Goal: Task Accomplishment & Management: Use online tool/utility

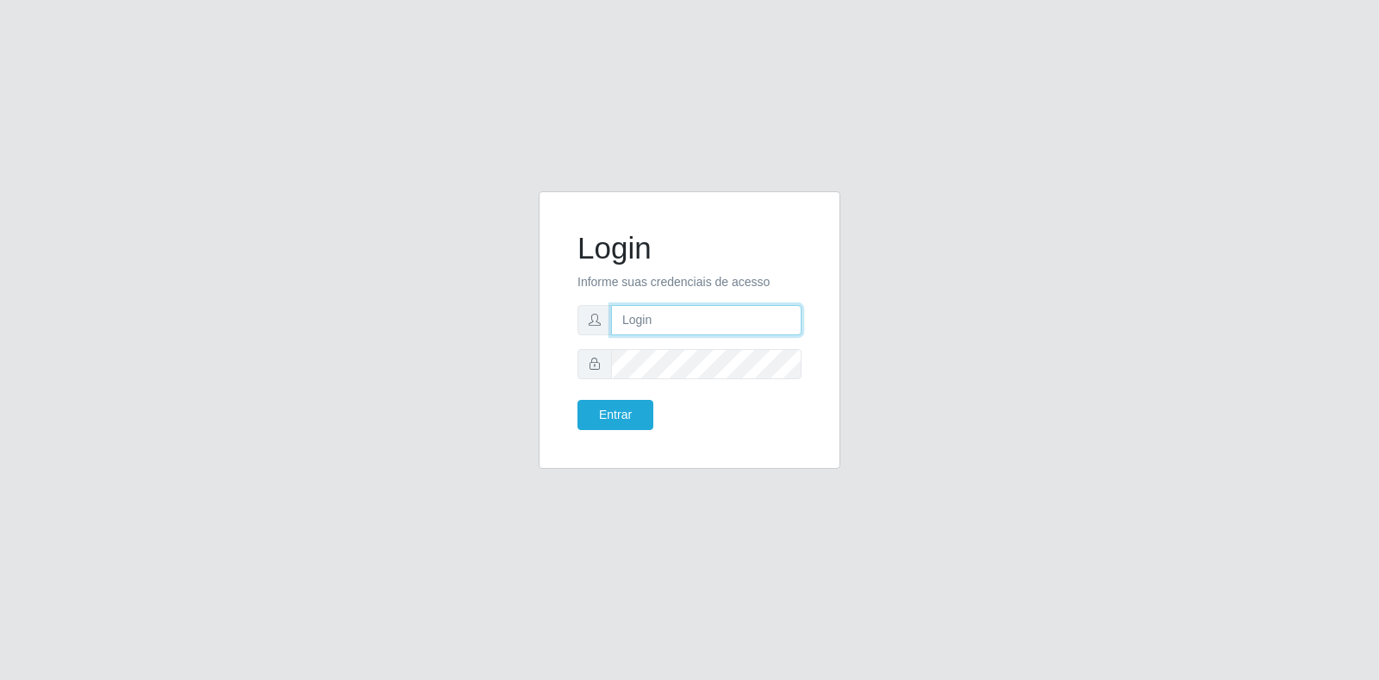
type input "[EMAIL_ADDRESS][DOMAIN_NAME]"
click at [639, 314] on input "[EMAIL_ADDRESS][DOMAIN_NAME]" at bounding box center [706, 320] width 190 height 30
click at [618, 419] on button "Entrar" at bounding box center [615, 415] width 76 height 30
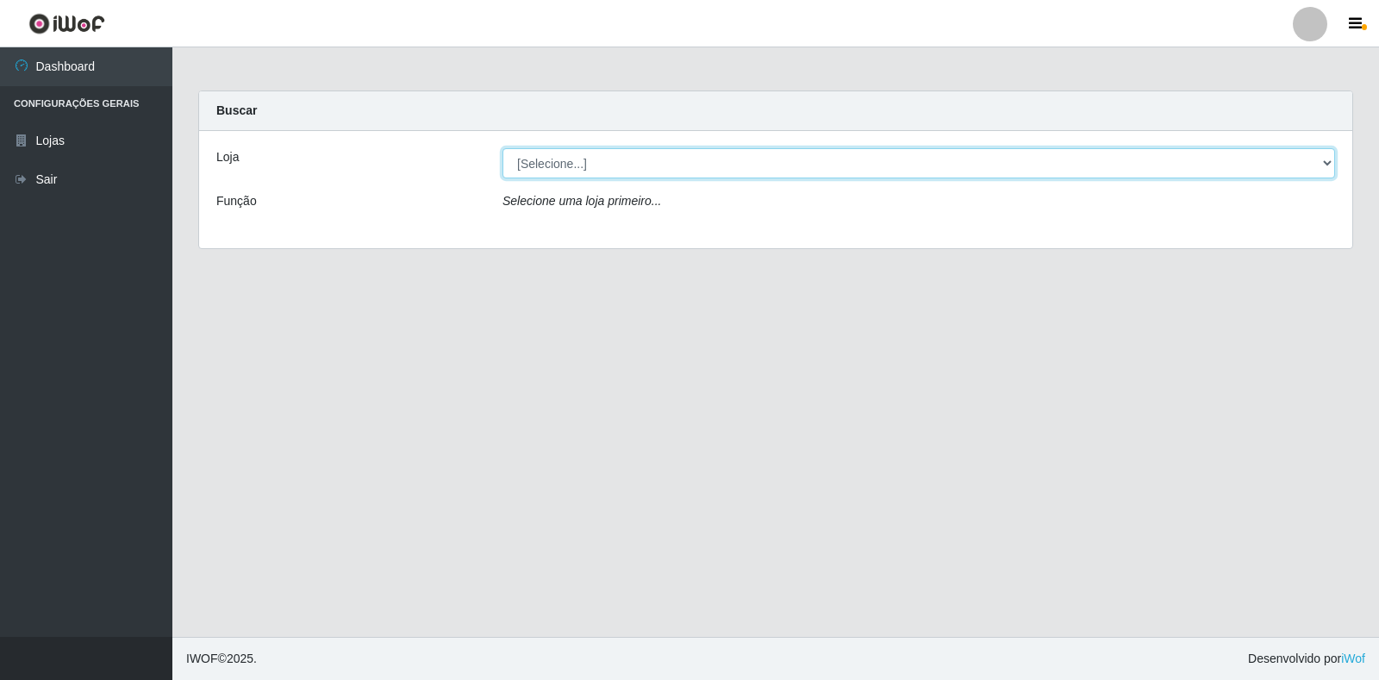
click at [577, 156] on select "[Selecione...] Atacado Vem - Loja 30 Laranjeiras Velha" at bounding box center [918, 163] width 832 height 30
select select "495"
click at [502, 148] on select "[Selecione...] Atacado Vem - Loja 30 Laranjeiras Velha" at bounding box center [918, 163] width 832 height 30
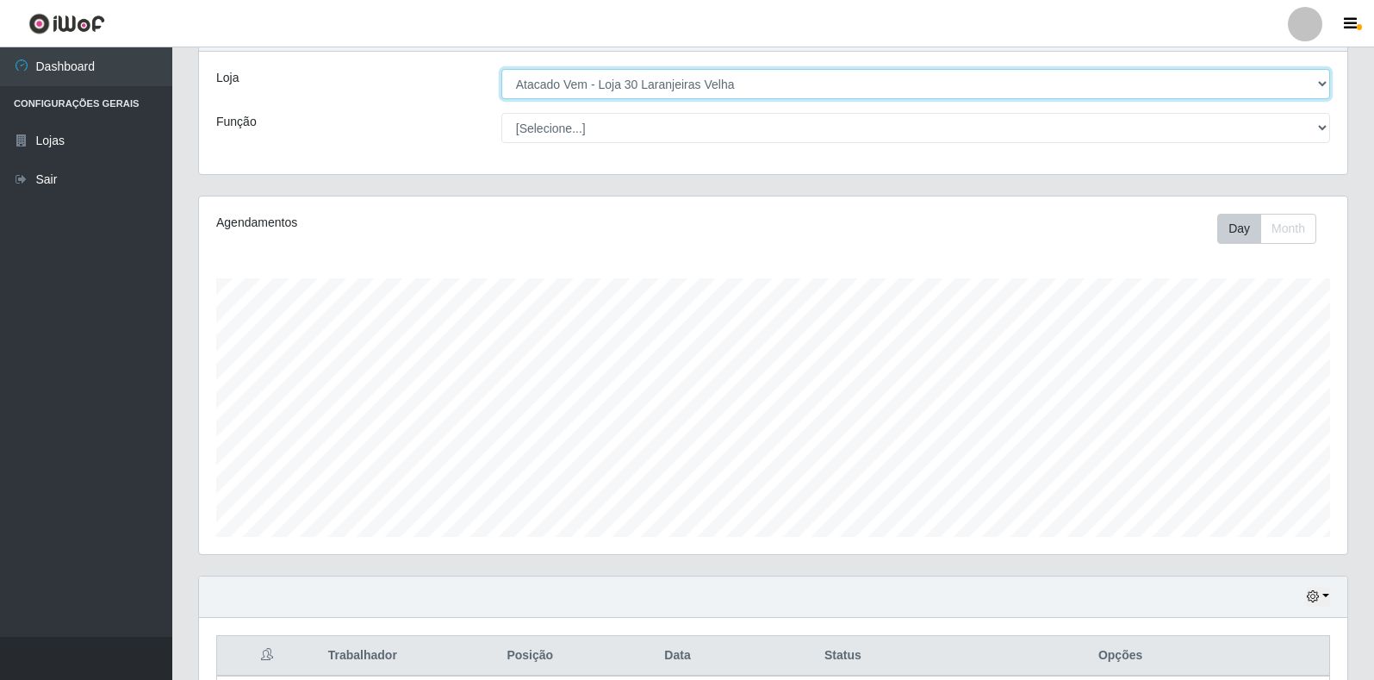
scroll to position [388, 0]
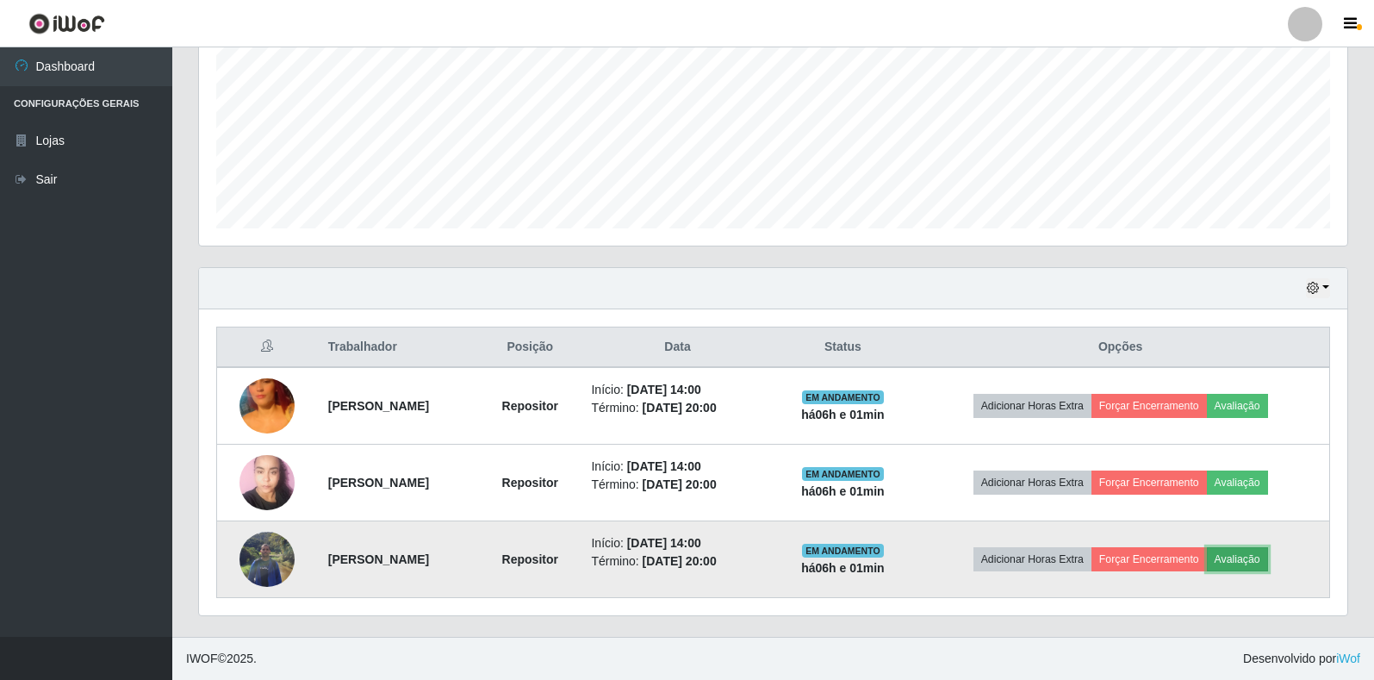
click at [1251, 563] on button "Avaliação" at bounding box center [1237, 559] width 61 height 24
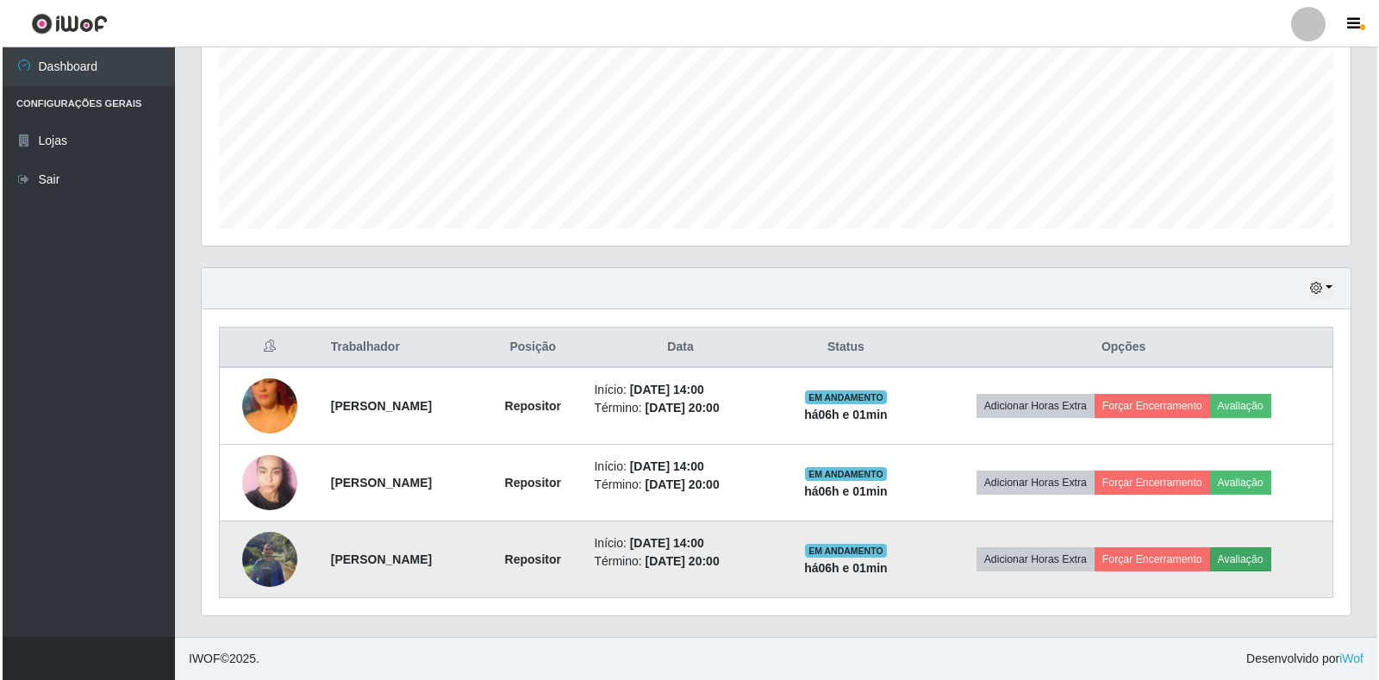
scroll to position [358, 1138]
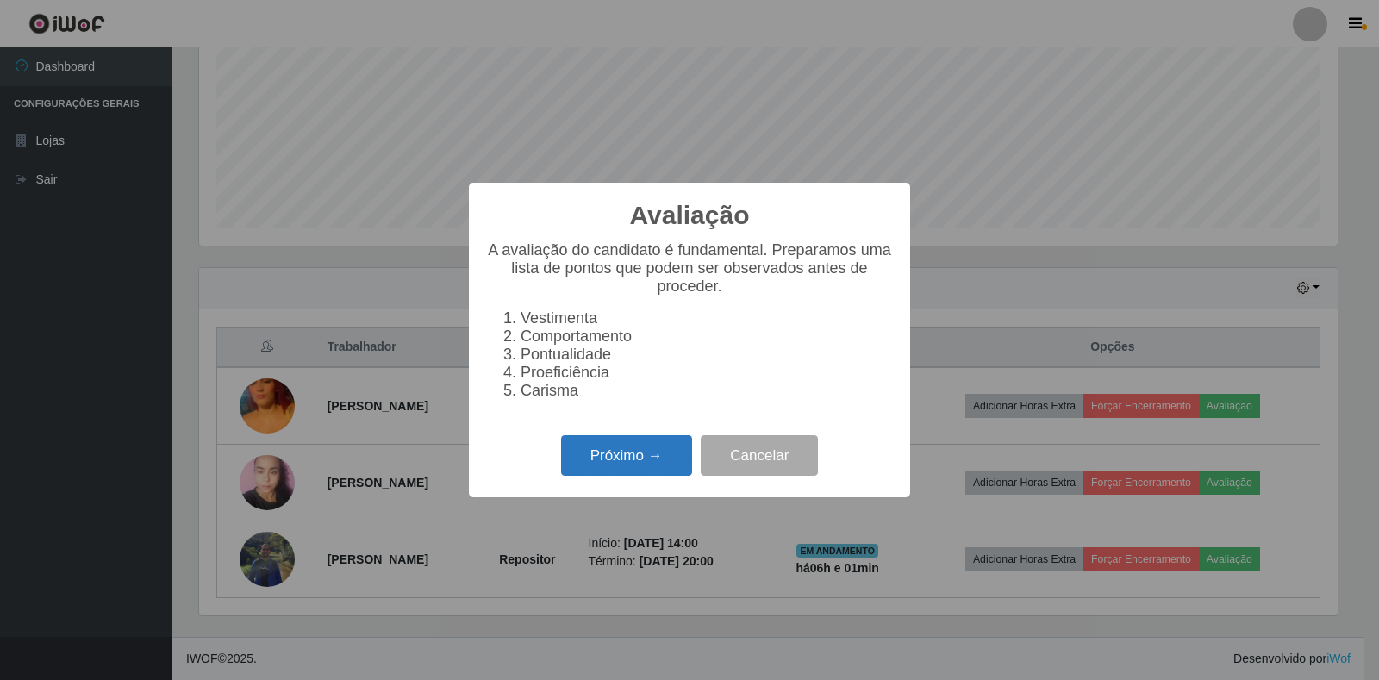
click at [644, 459] on button "Próximo →" at bounding box center [626, 455] width 131 height 40
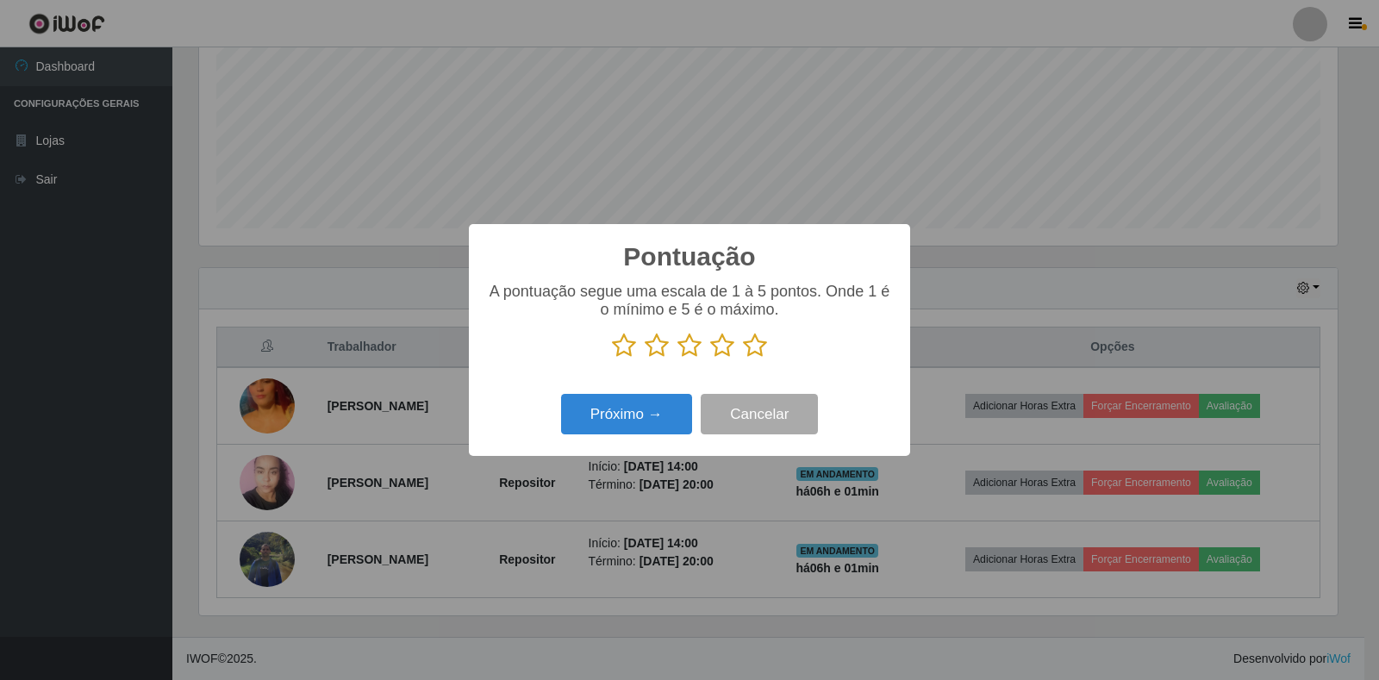
click at [747, 354] on icon at bounding box center [755, 346] width 24 height 26
click at [743, 358] on input "radio" at bounding box center [743, 358] width 0 height 0
click at [601, 423] on button "Próximo →" at bounding box center [626, 414] width 131 height 40
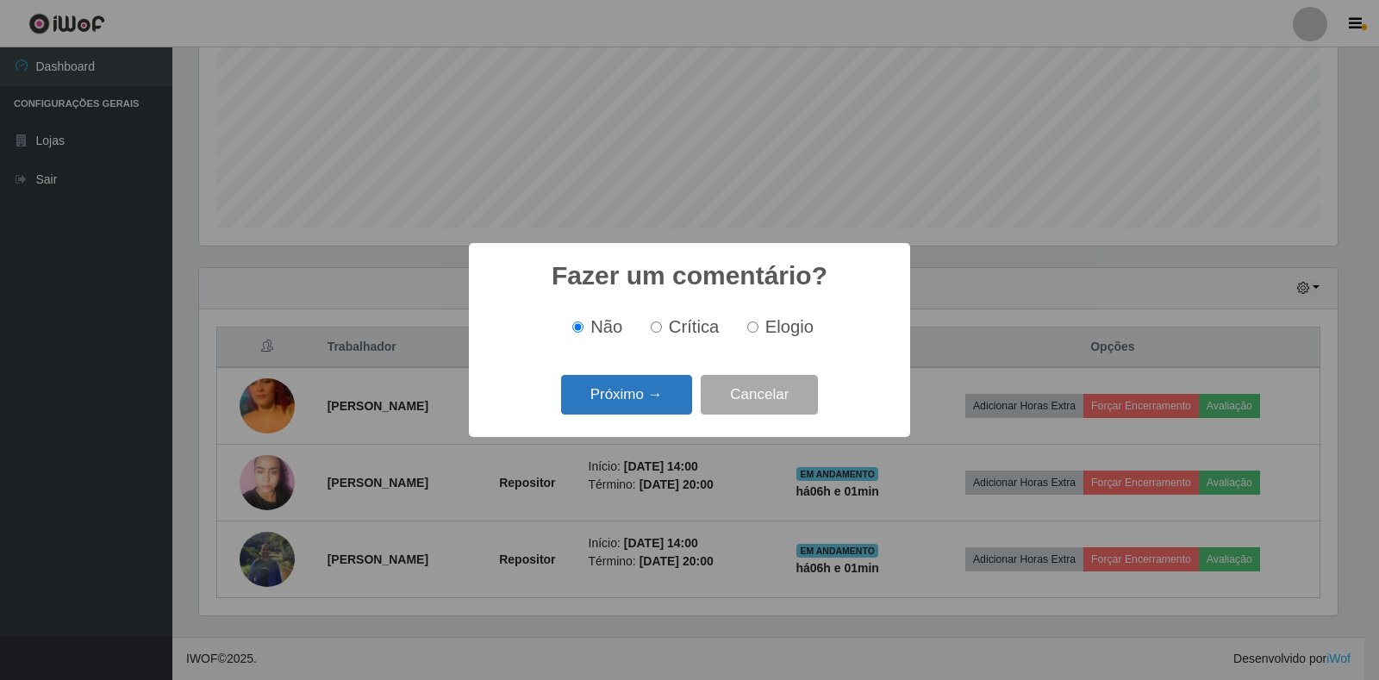
click at [638, 384] on button "Próximo →" at bounding box center [626, 395] width 131 height 40
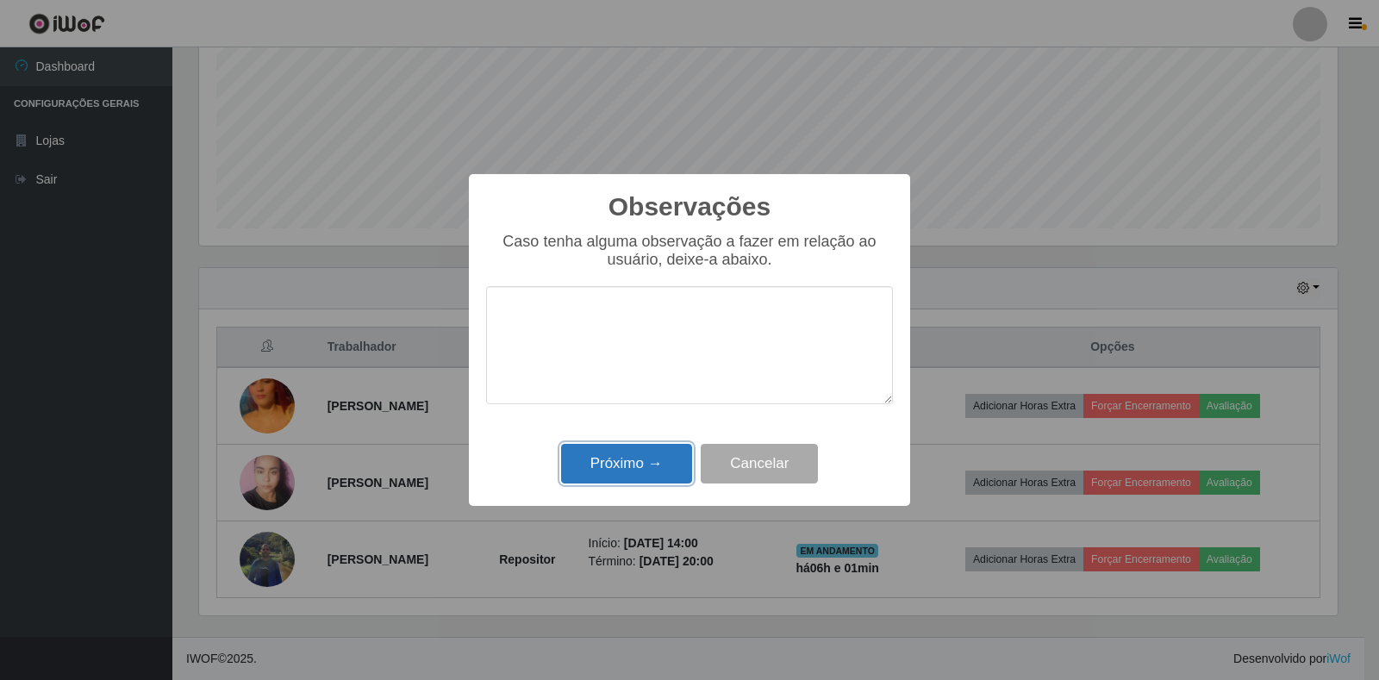
click at [659, 464] on button "Próximo →" at bounding box center [626, 464] width 131 height 40
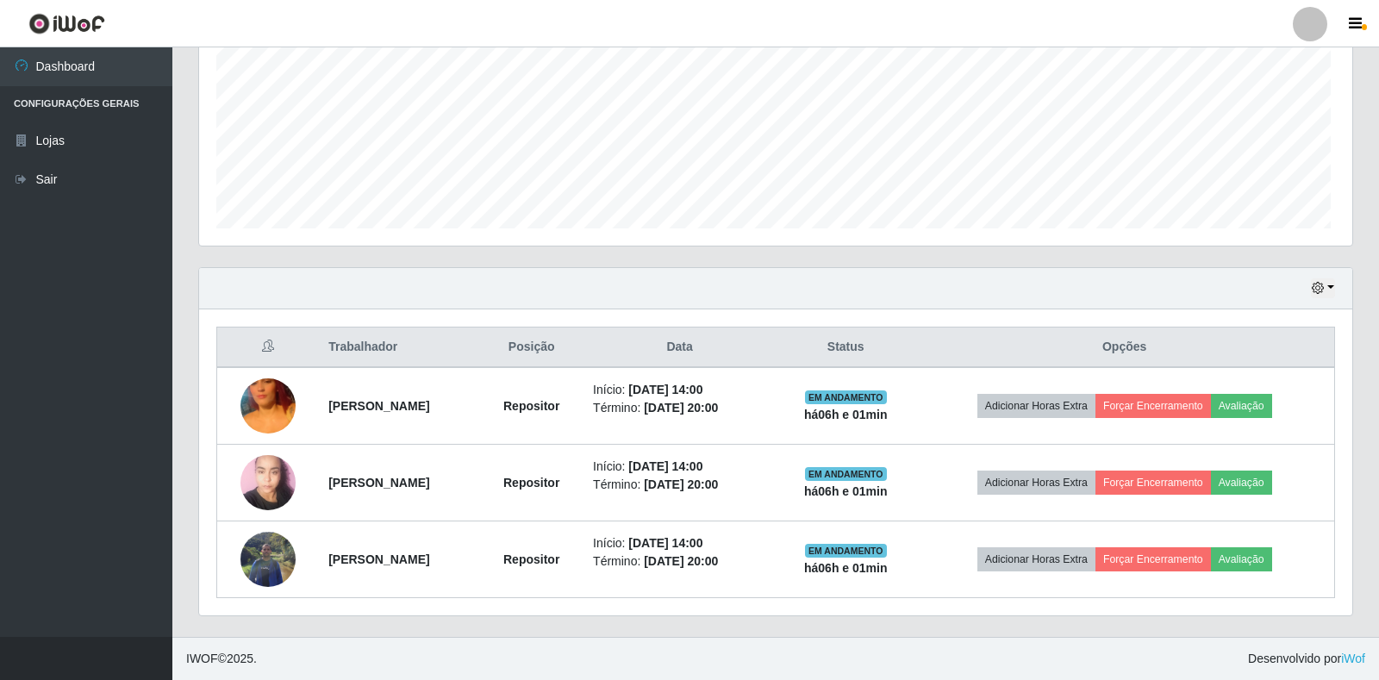
scroll to position [358, 1149]
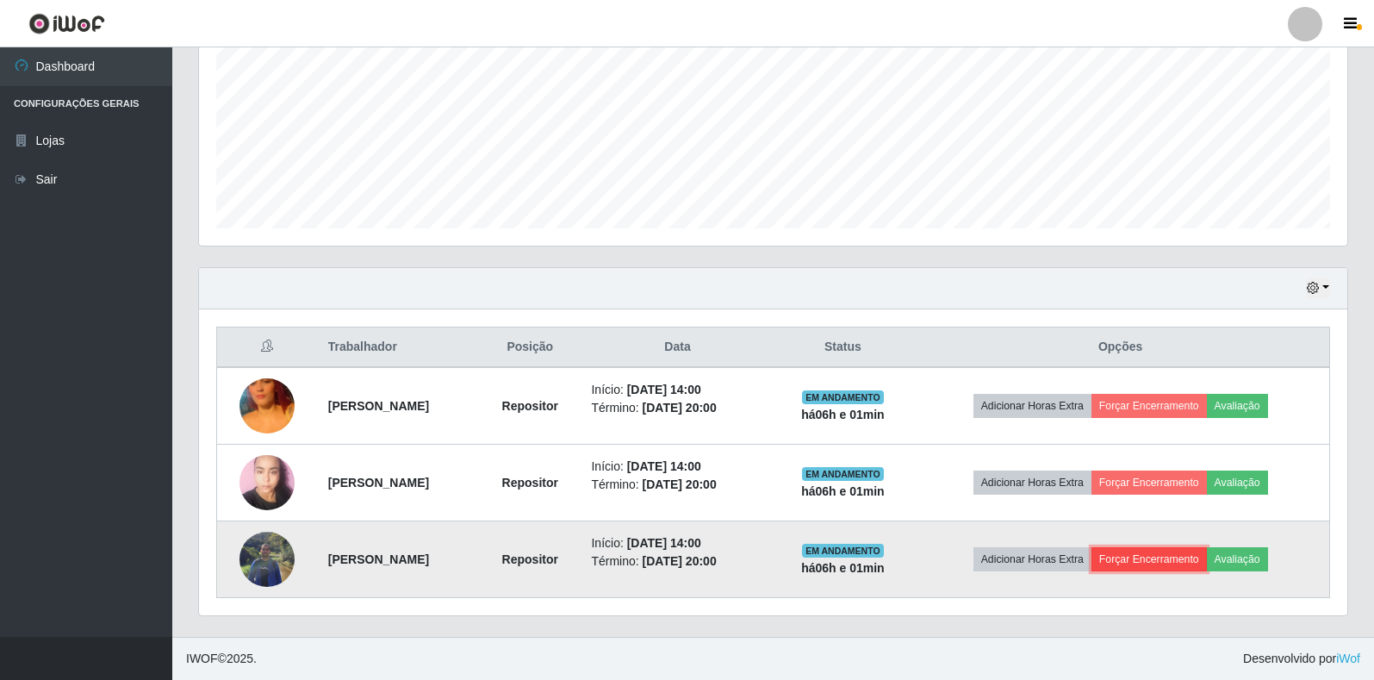
click at [1171, 565] on button "Forçar Encerramento" at bounding box center [1149, 559] width 115 height 24
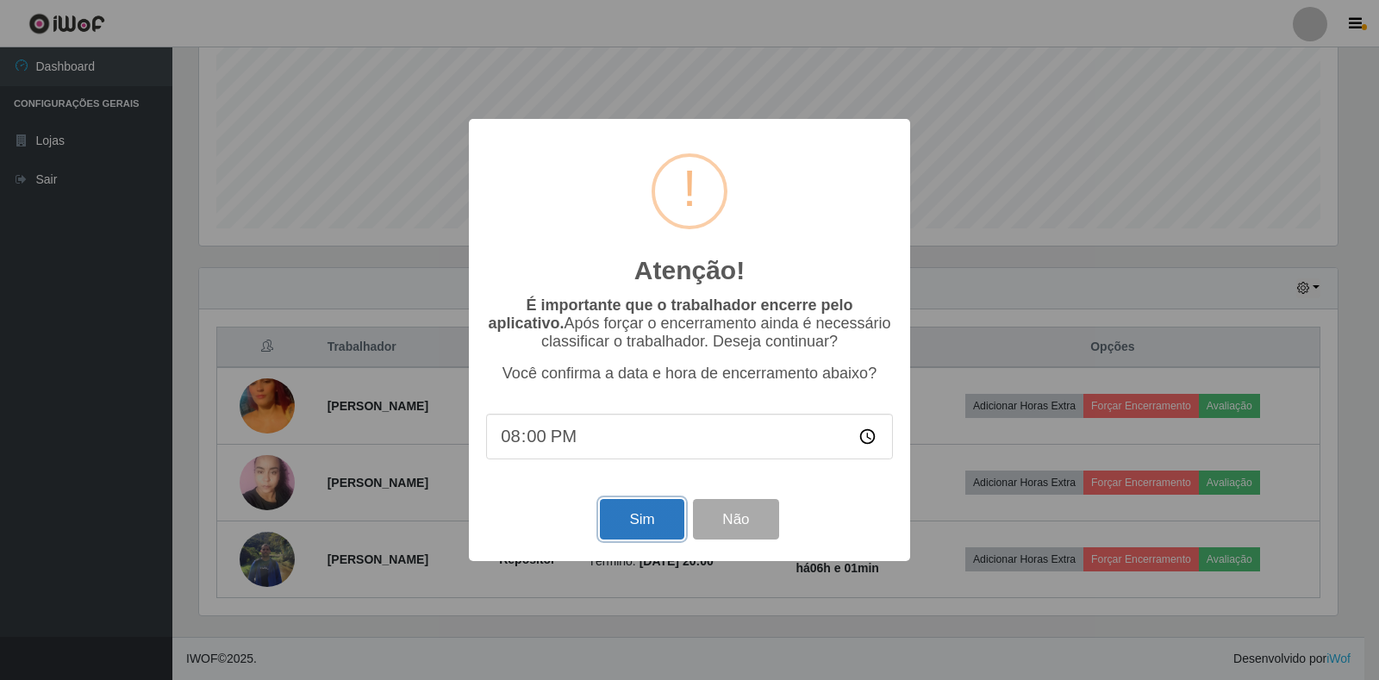
click at [624, 519] on button "Sim" at bounding box center [642, 519] width 84 height 40
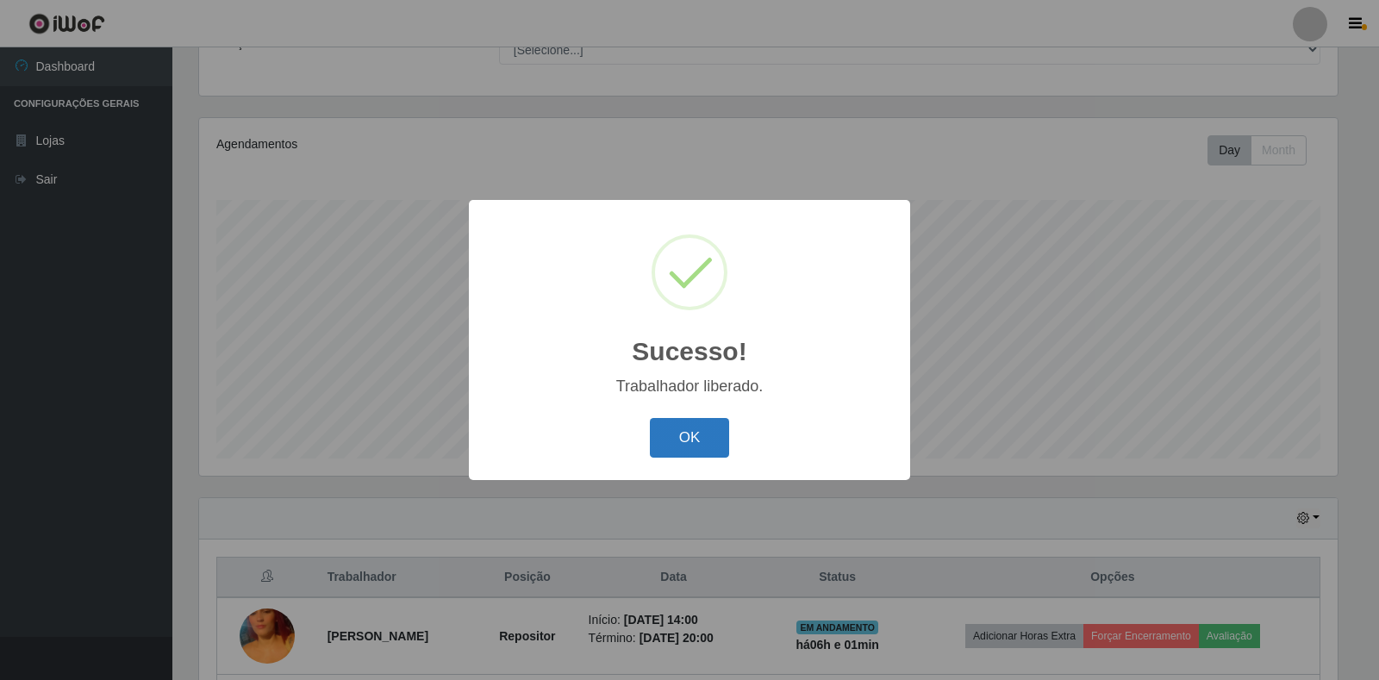
click at [665, 446] on button "OK" at bounding box center [690, 438] width 80 height 40
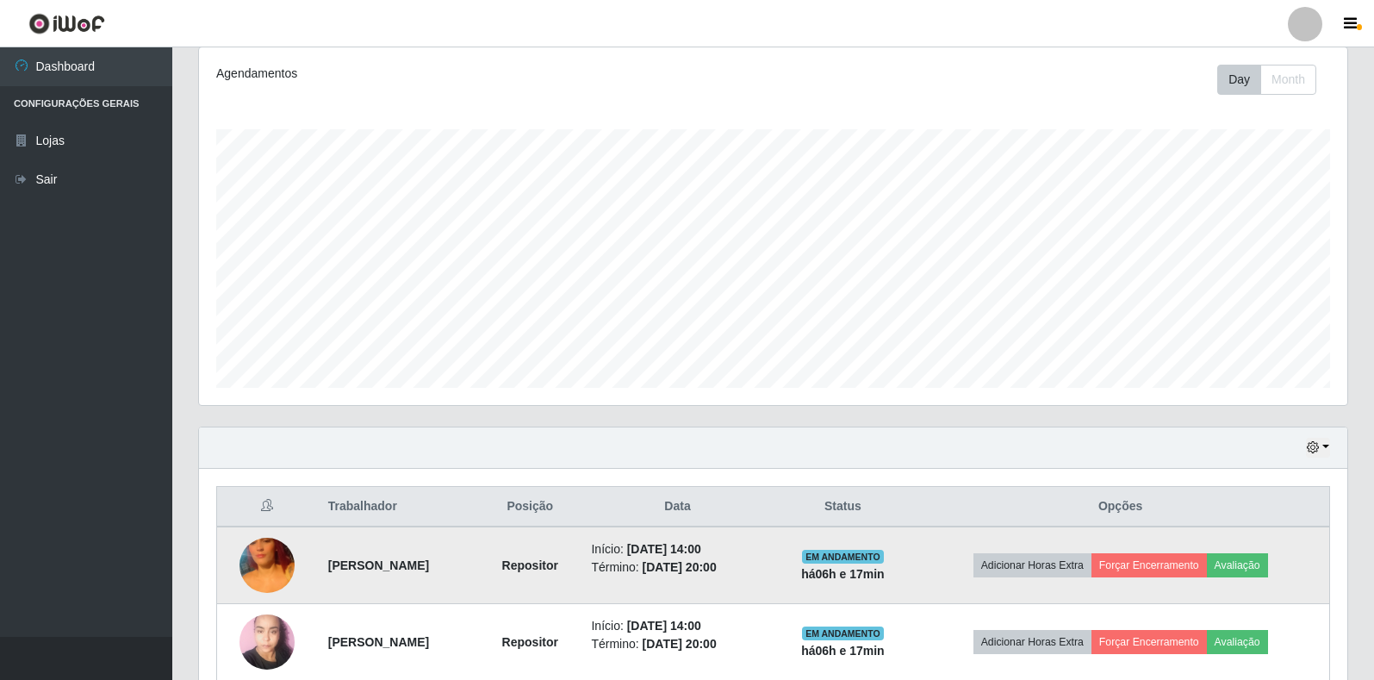
scroll to position [311, 0]
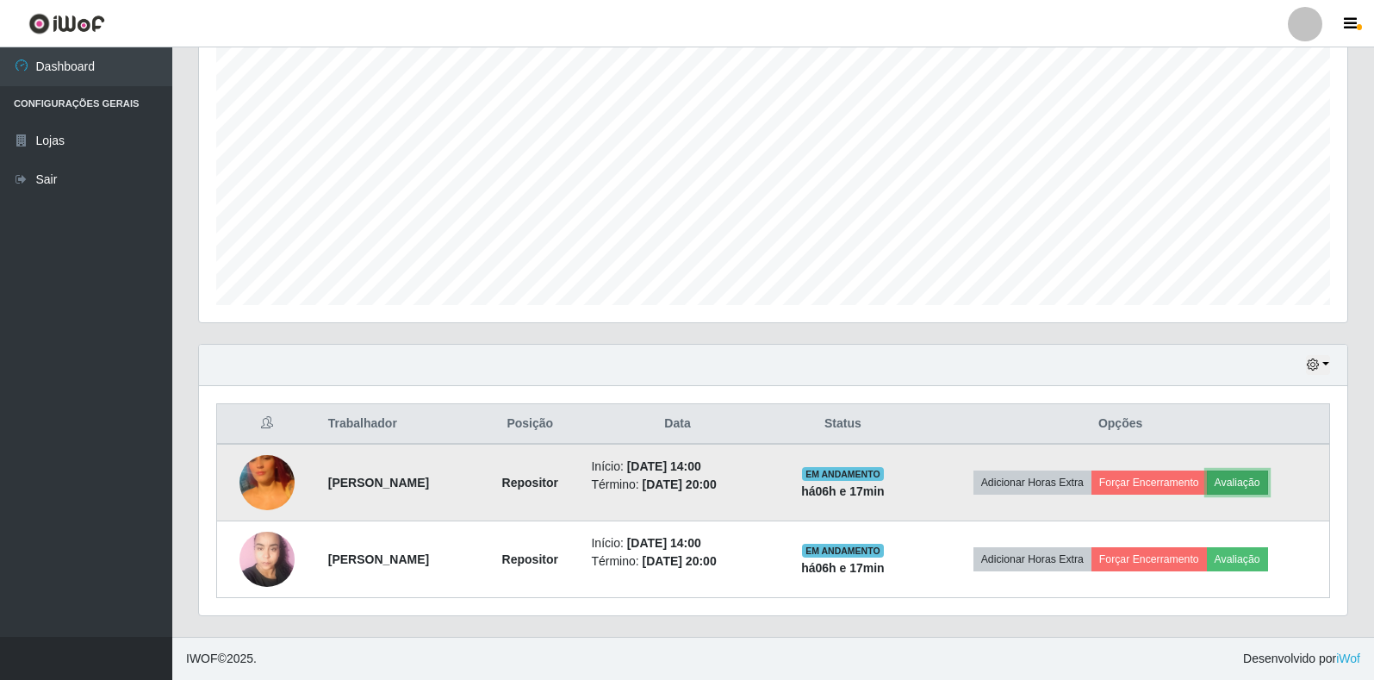
click at [1261, 480] on button "Avaliação" at bounding box center [1237, 482] width 61 height 24
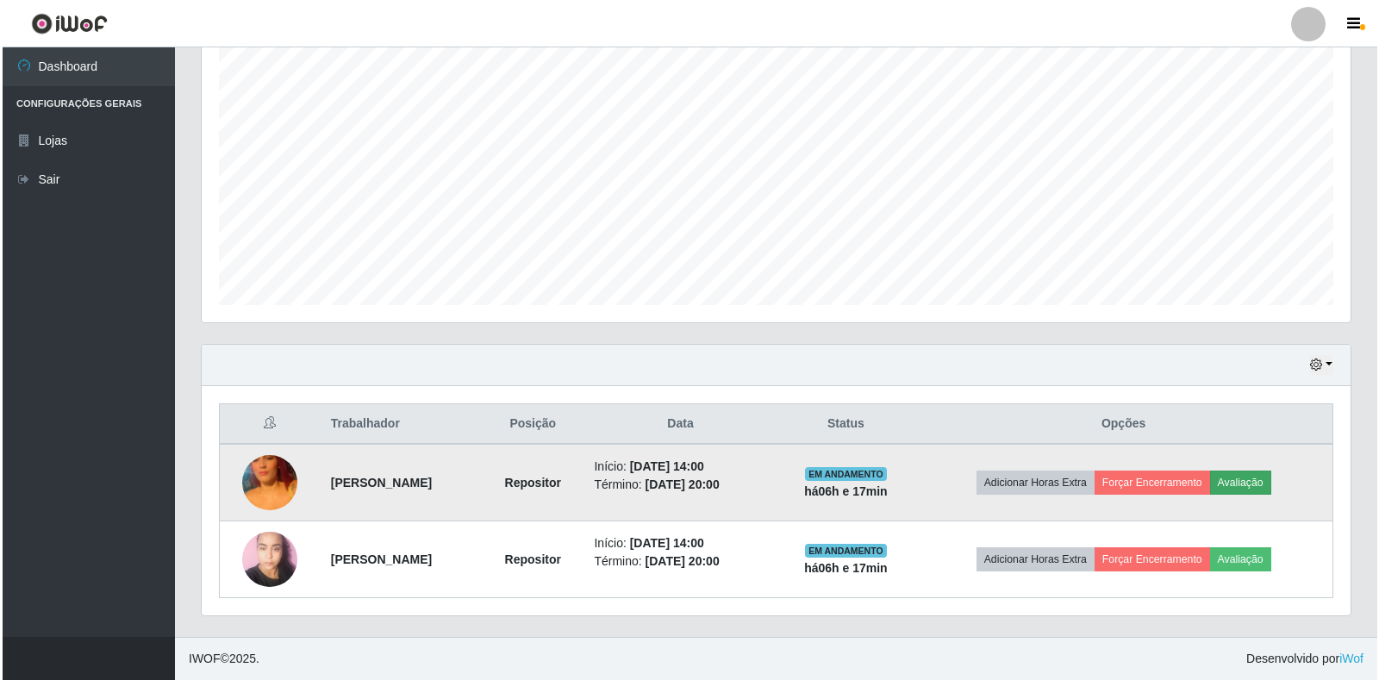
scroll to position [358, 1138]
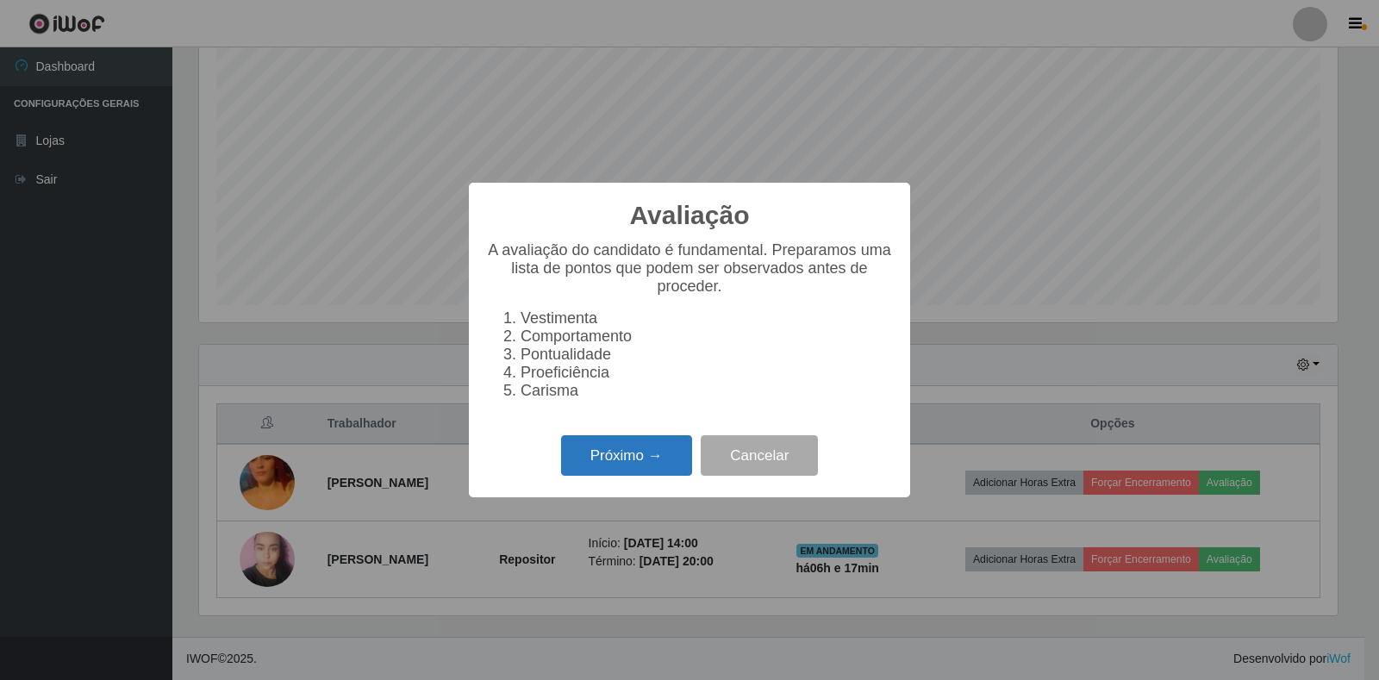
click at [604, 458] on button "Próximo →" at bounding box center [626, 455] width 131 height 40
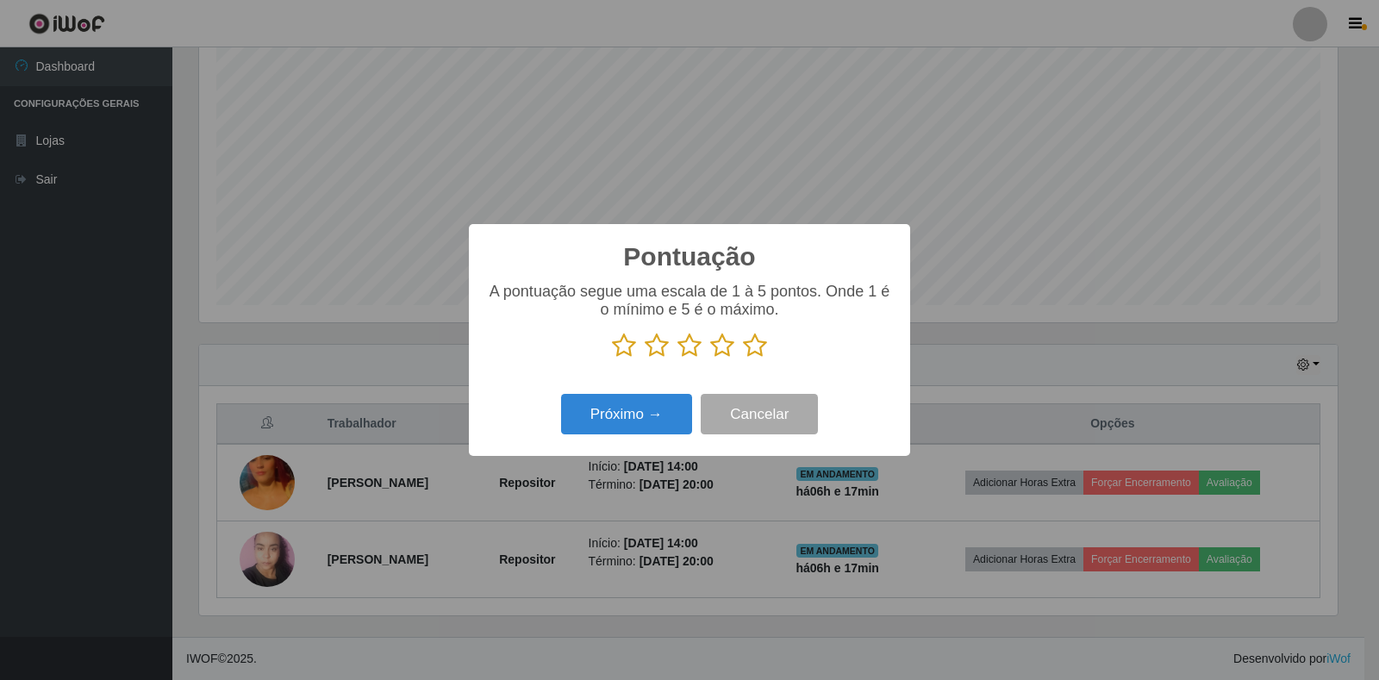
scroll to position [861293, 860512]
click at [750, 342] on icon at bounding box center [755, 346] width 24 height 26
click at [743, 358] on input "radio" at bounding box center [743, 358] width 0 height 0
click at [591, 404] on button "Próximo →" at bounding box center [626, 414] width 131 height 40
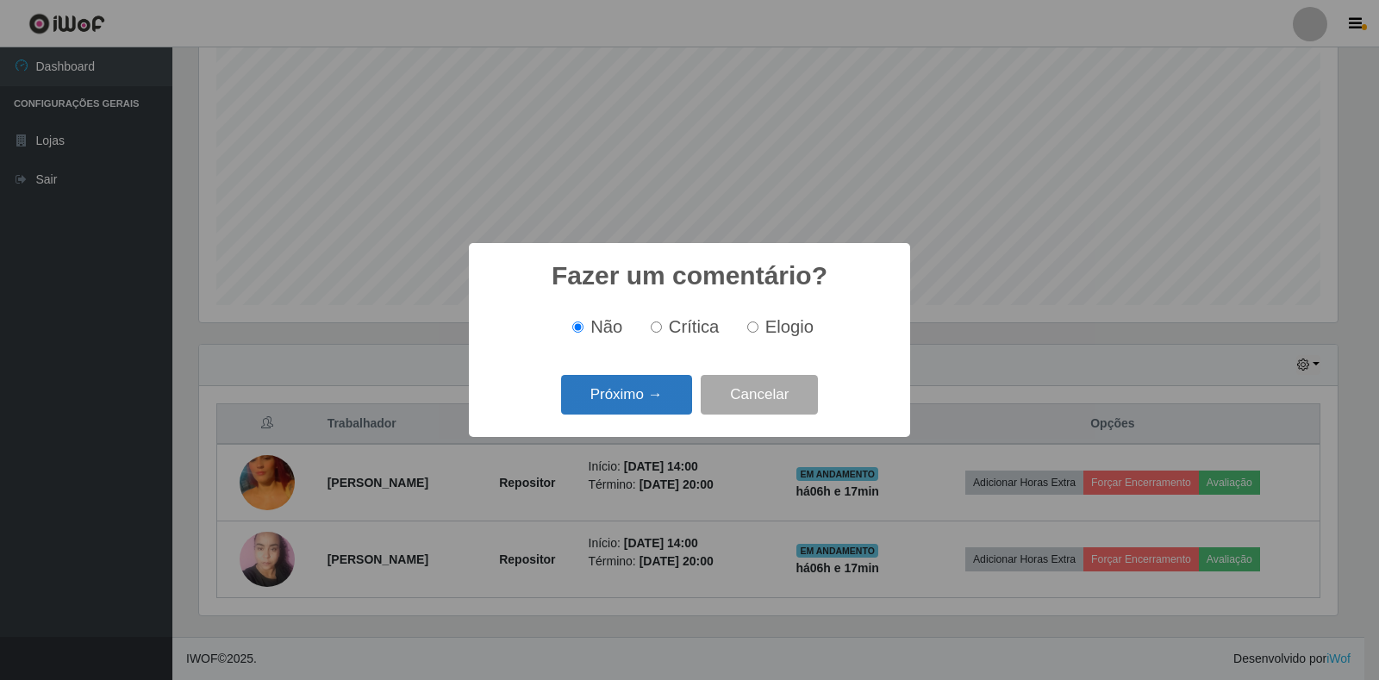
click at [614, 406] on button "Próximo →" at bounding box center [626, 395] width 131 height 40
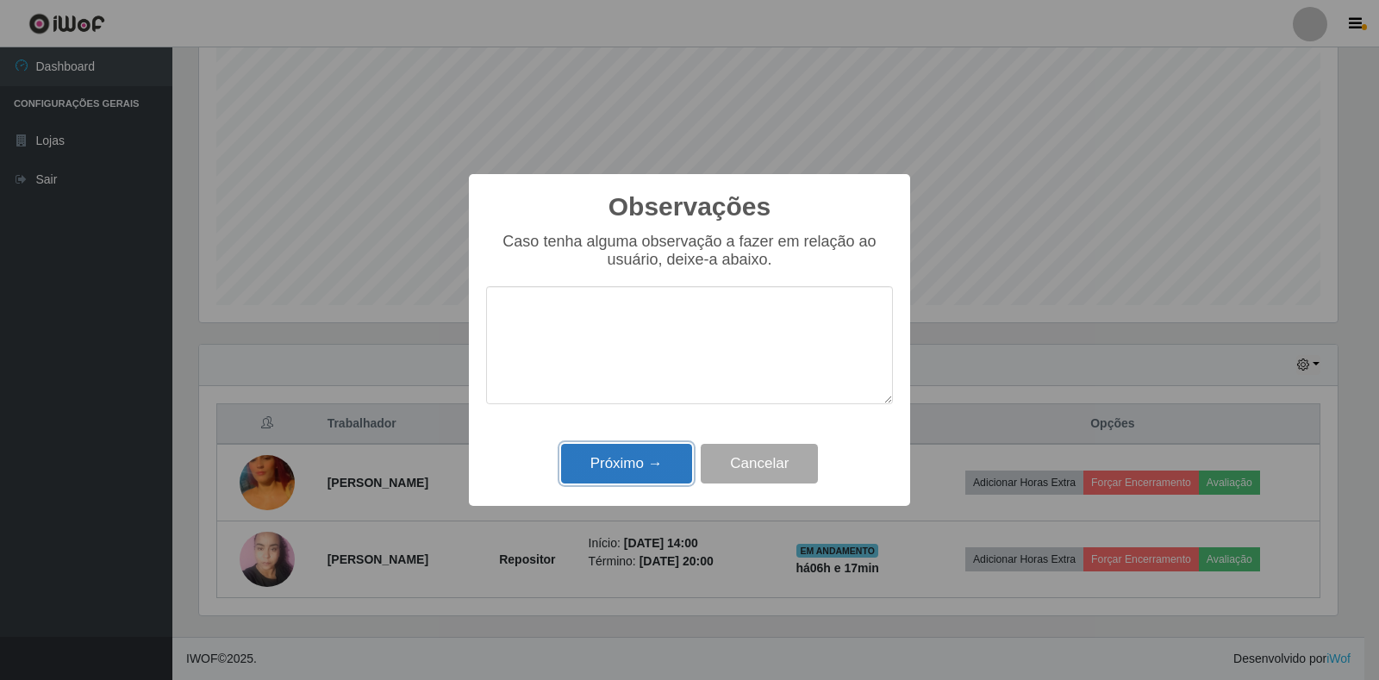
click at [643, 468] on button "Próximo →" at bounding box center [626, 464] width 131 height 40
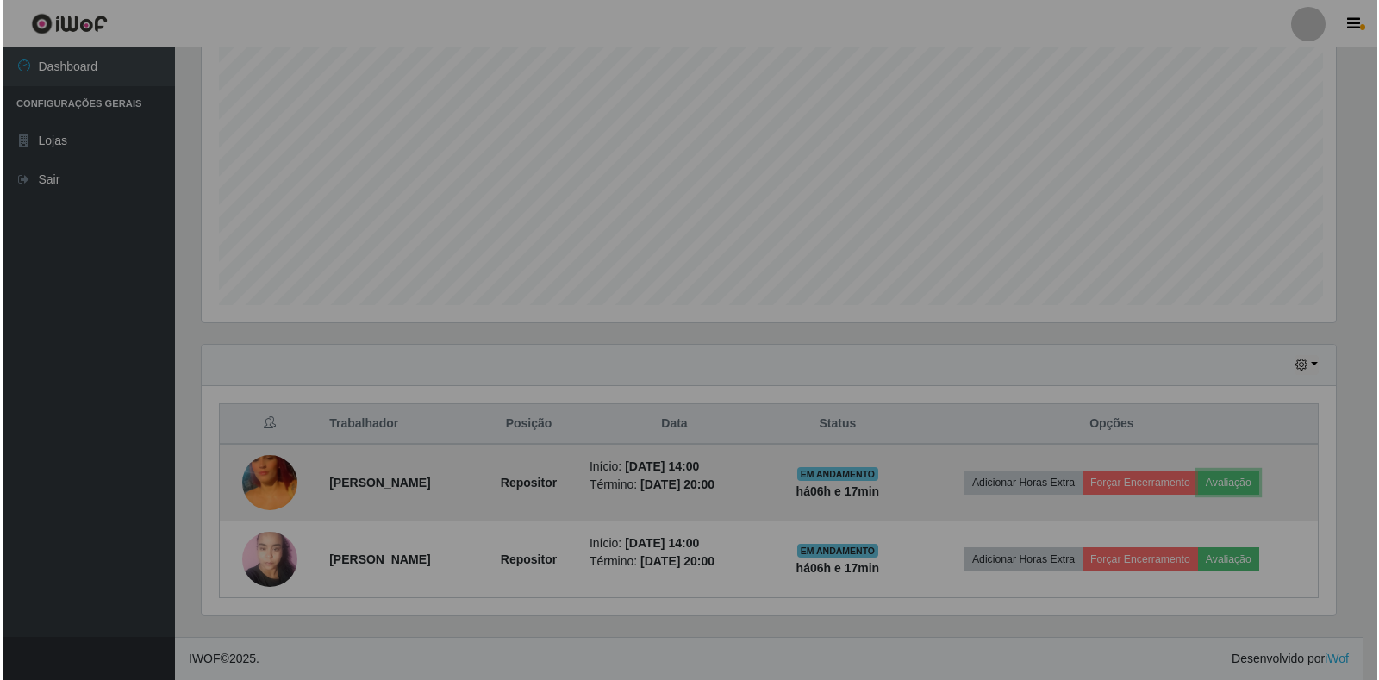
scroll to position [358, 1149]
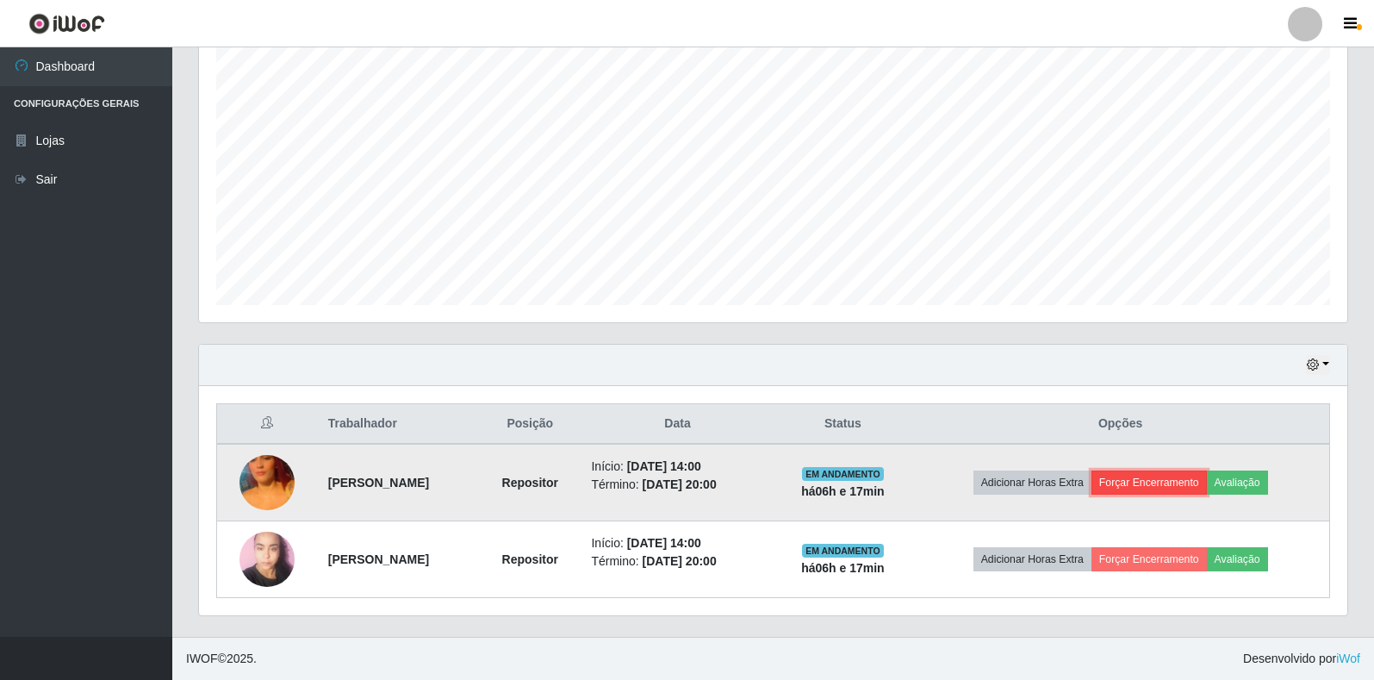
click at [1163, 473] on button "Forçar Encerramento" at bounding box center [1149, 482] width 115 height 24
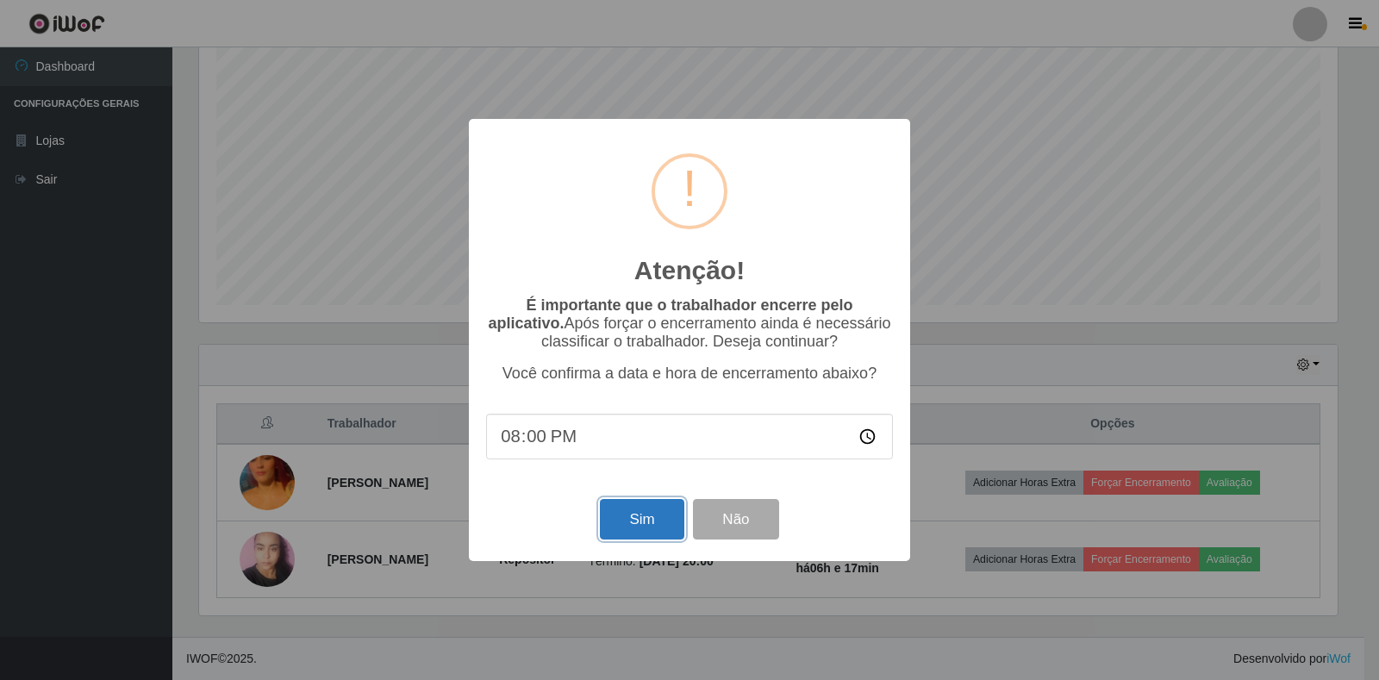
click at [634, 526] on button "Sim" at bounding box center [642, 519] width 84 height 40
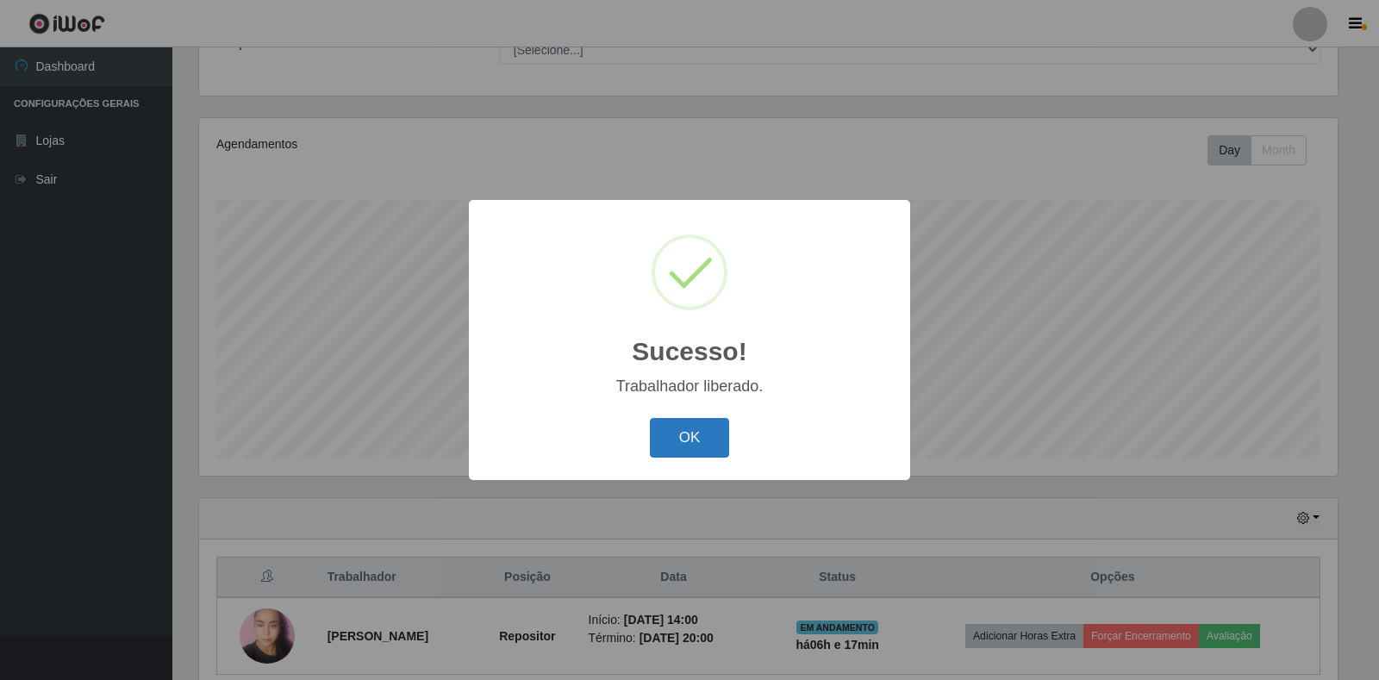
click at [670, 445] on button "OK" at bounding box center [690, 438] width 80 height 40
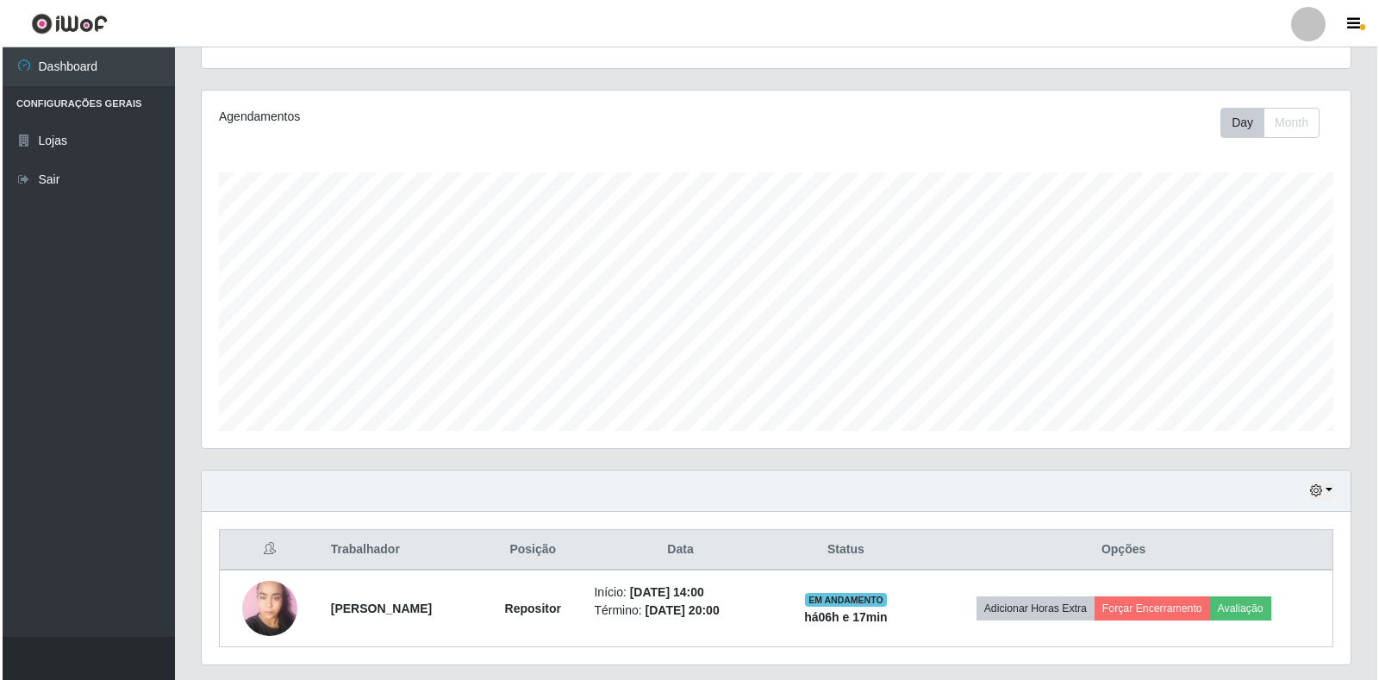
scroll to position [234, 0]
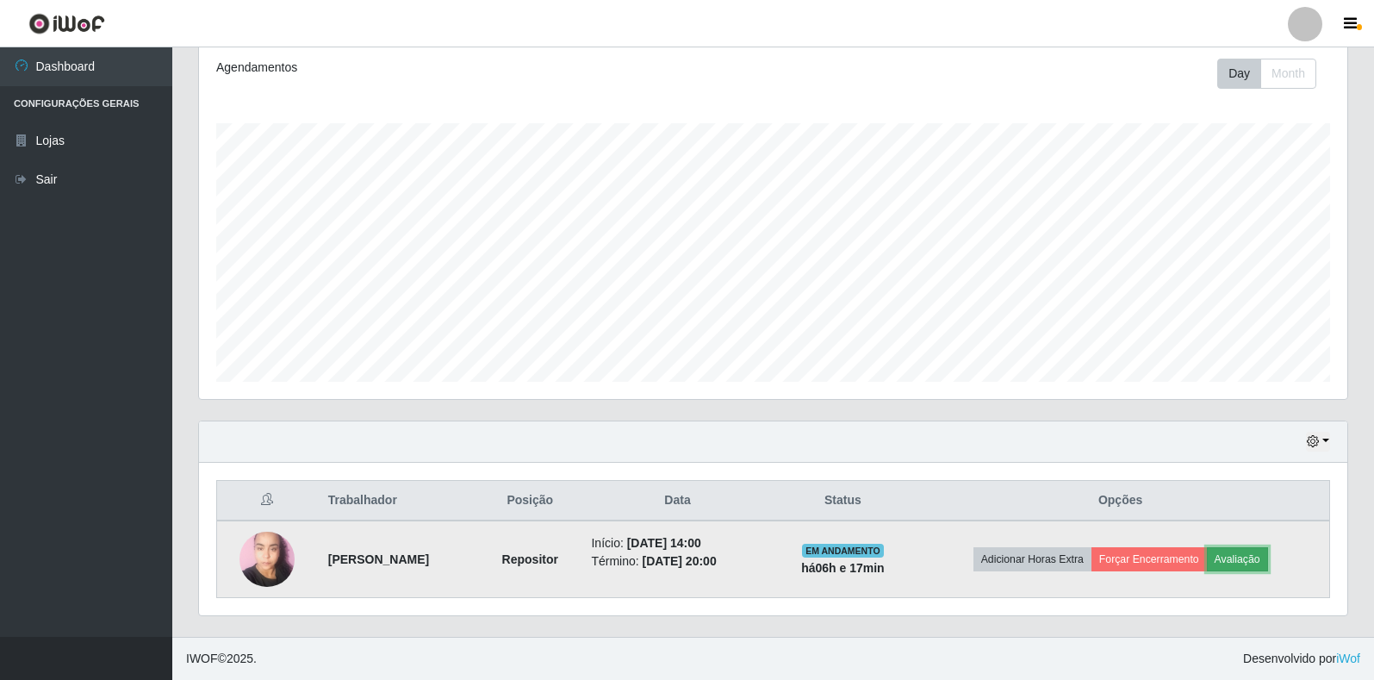
click at [1246, 560] on button "Avaliação" at bounding box center [1237, 559] width 61 height 24
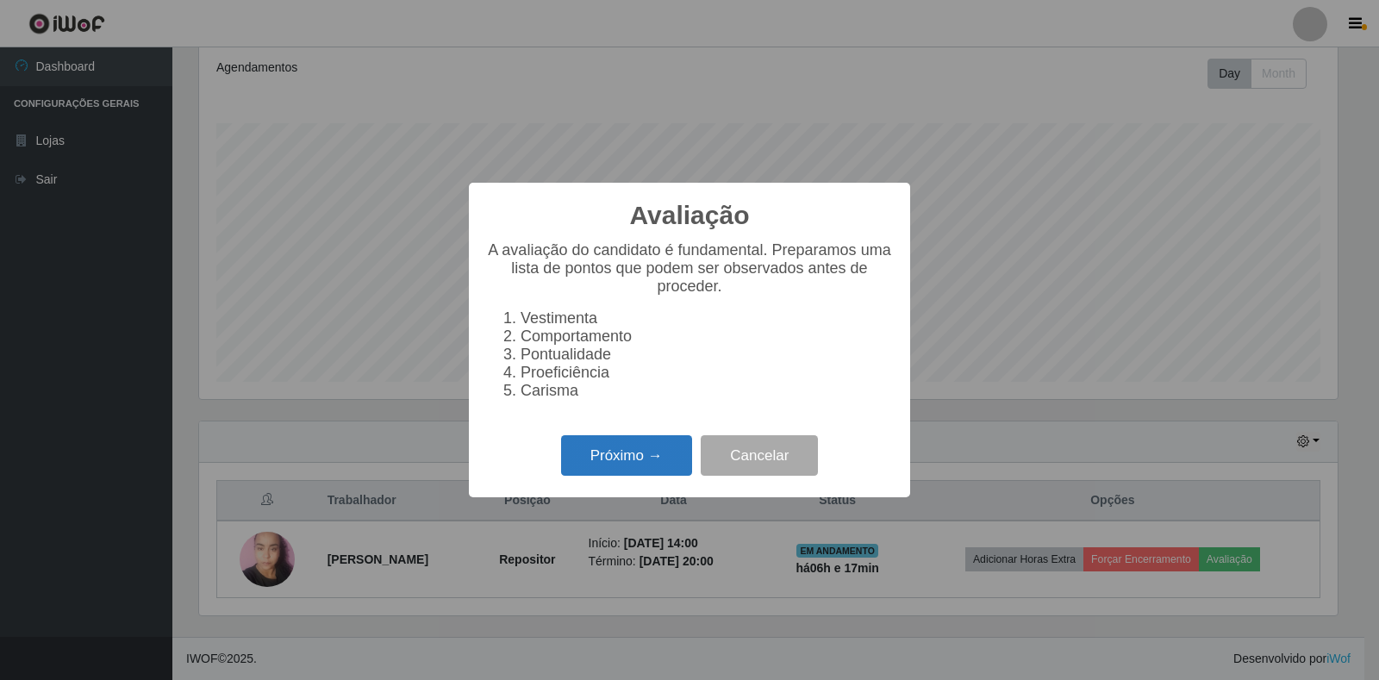
click at [613, 471] on button "Próximo →" at bounding box center [626, 455] width 131 height 40
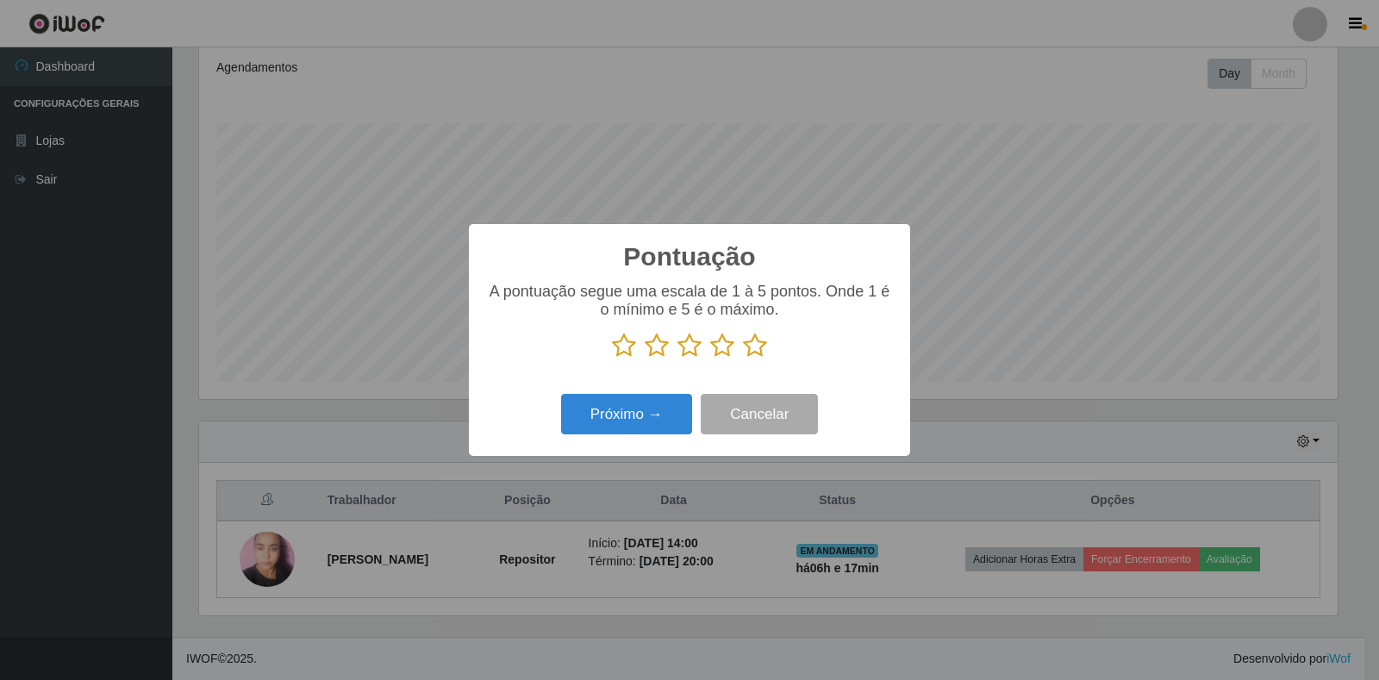
drag, startPoint x: 745, startPoint y: 344, endPoint x: 717, endPoint y: 376, distance: 42.7
click at [745, 344] on icon at bounding box center [755, 346] width 24 height 26
click at [743, 358] on input "radio" at bounding box center [743, 358] width 0 height 0
click at [680, 409] on button "Próximo →" at bounding box center [626, 414] width 131 height 40
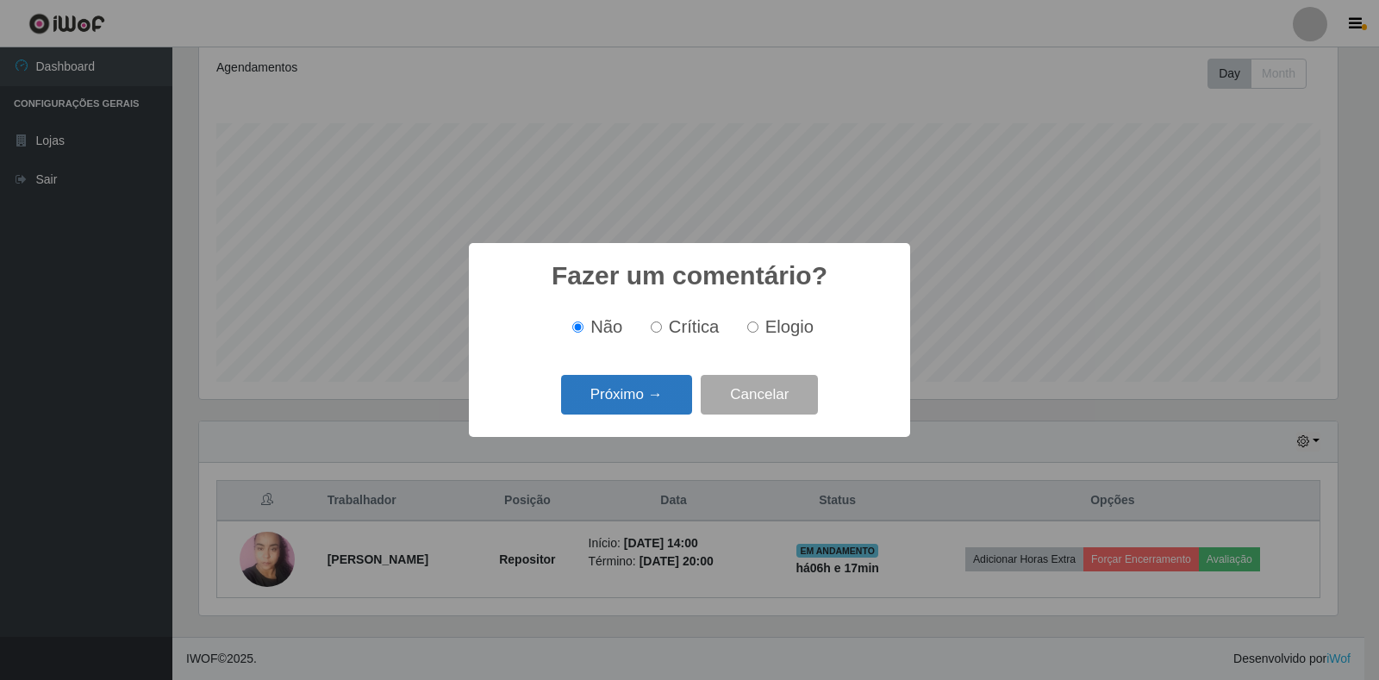
click at [680, 409] on button "Próximo →" at bounding box center [626, 395] width 131 height 40
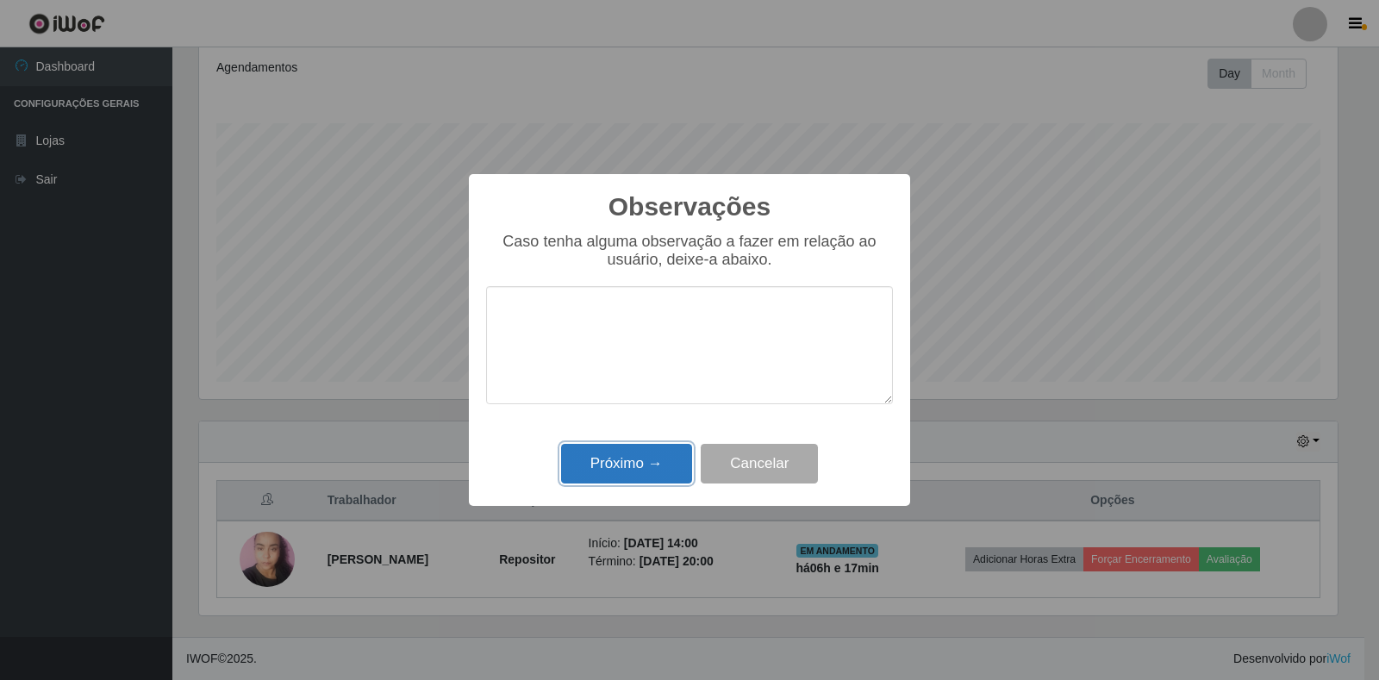
click at [642, 473] on button "Próximo →" at bounding box center [626, 464] width 131 height 40
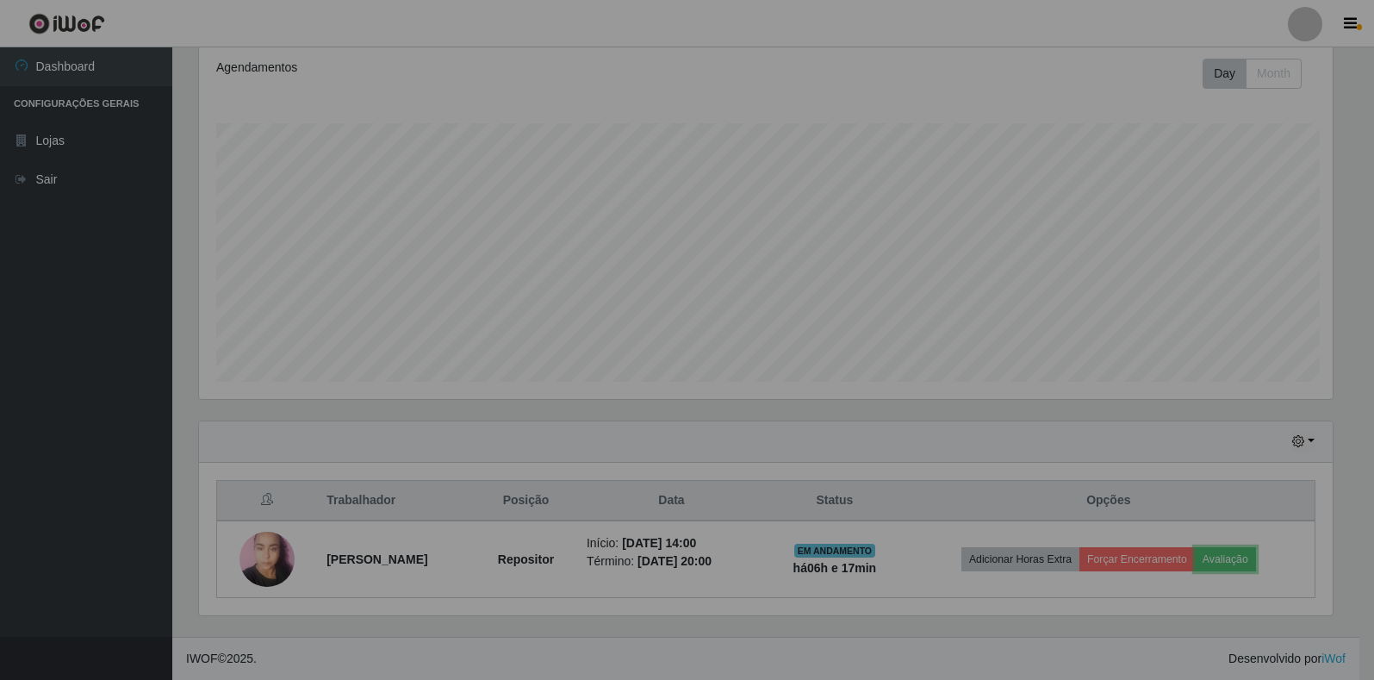
scroll to position [358, 1149]
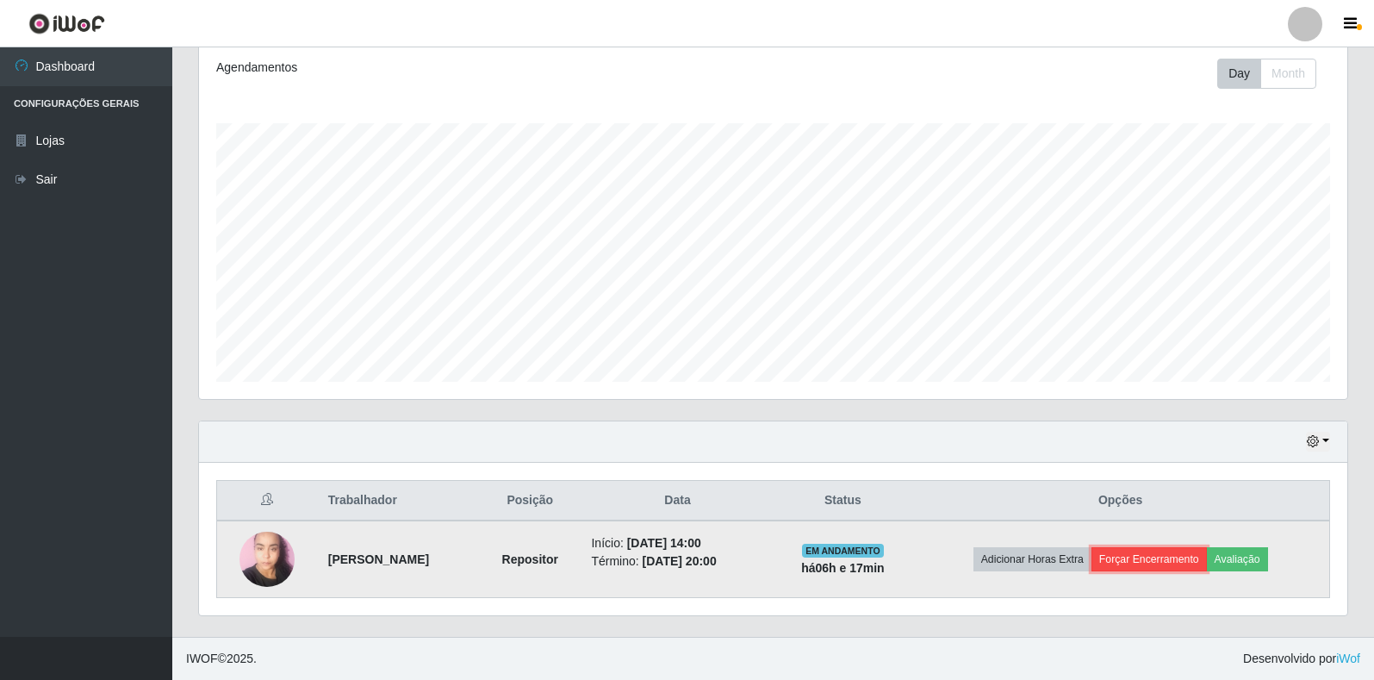
click at [1137, 553] on button "Forçar Encerramento" at bounding box center [1149, 559] width 115 height 24
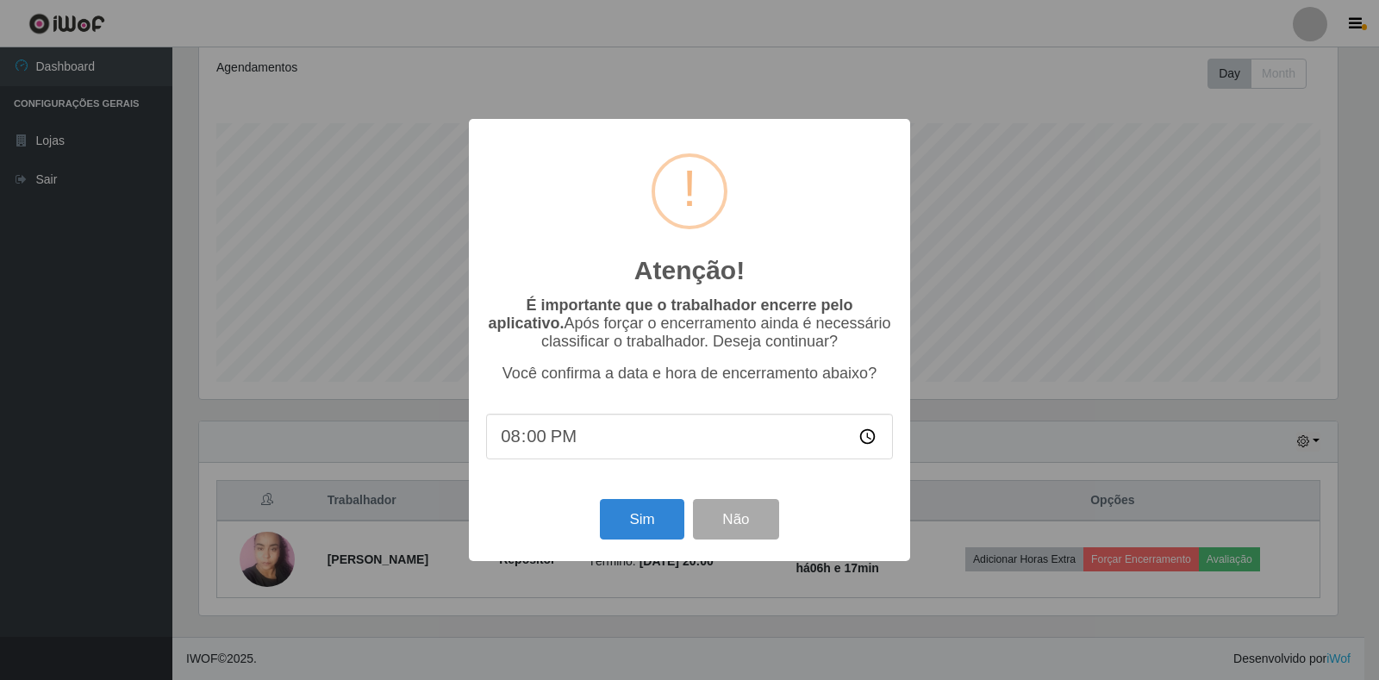
click at [660, 551] on div "Atenção! × É importante que o trabalhador encerre pelo aplicativo. Após forçar …" at bounding box center [689, 340] width 441 height 442
click at [650, 518] on button "Sim" at bounding box center [642, 519] width 84 height 40
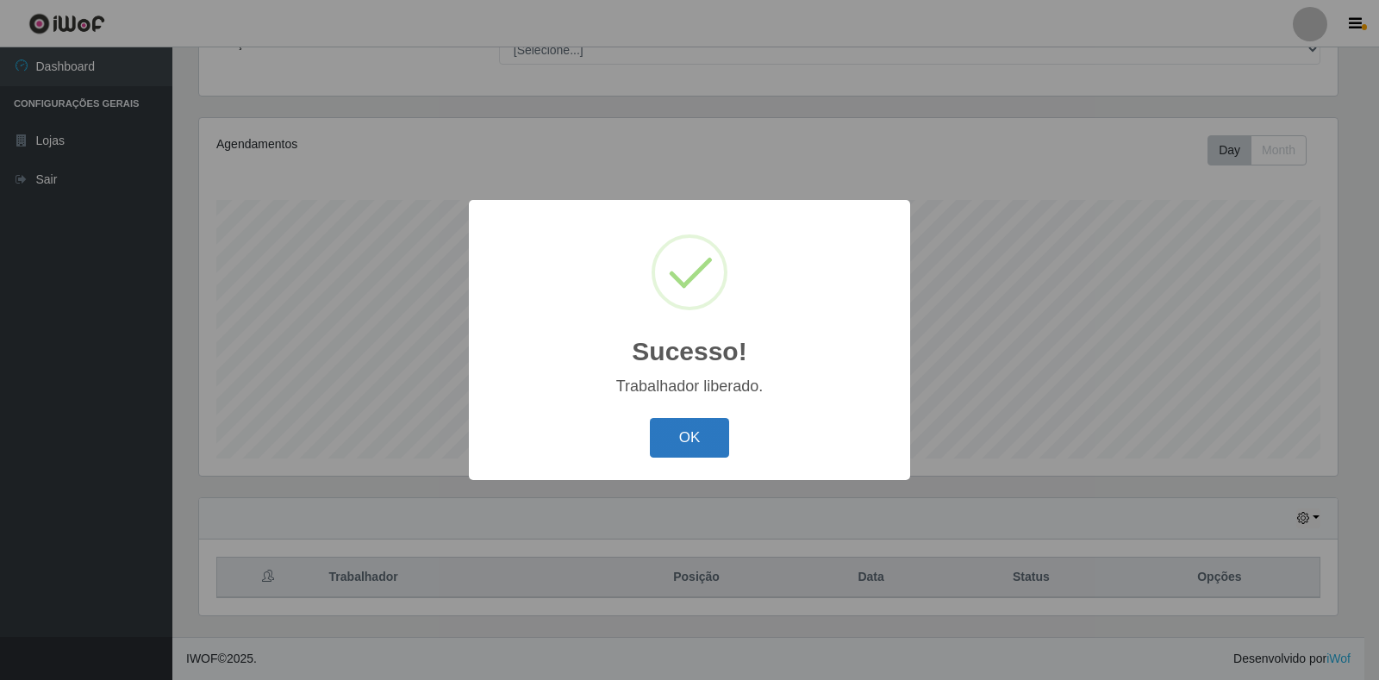
click at [676, 447] on button "OK" at bounding box center [690, 438] width 80 height 40
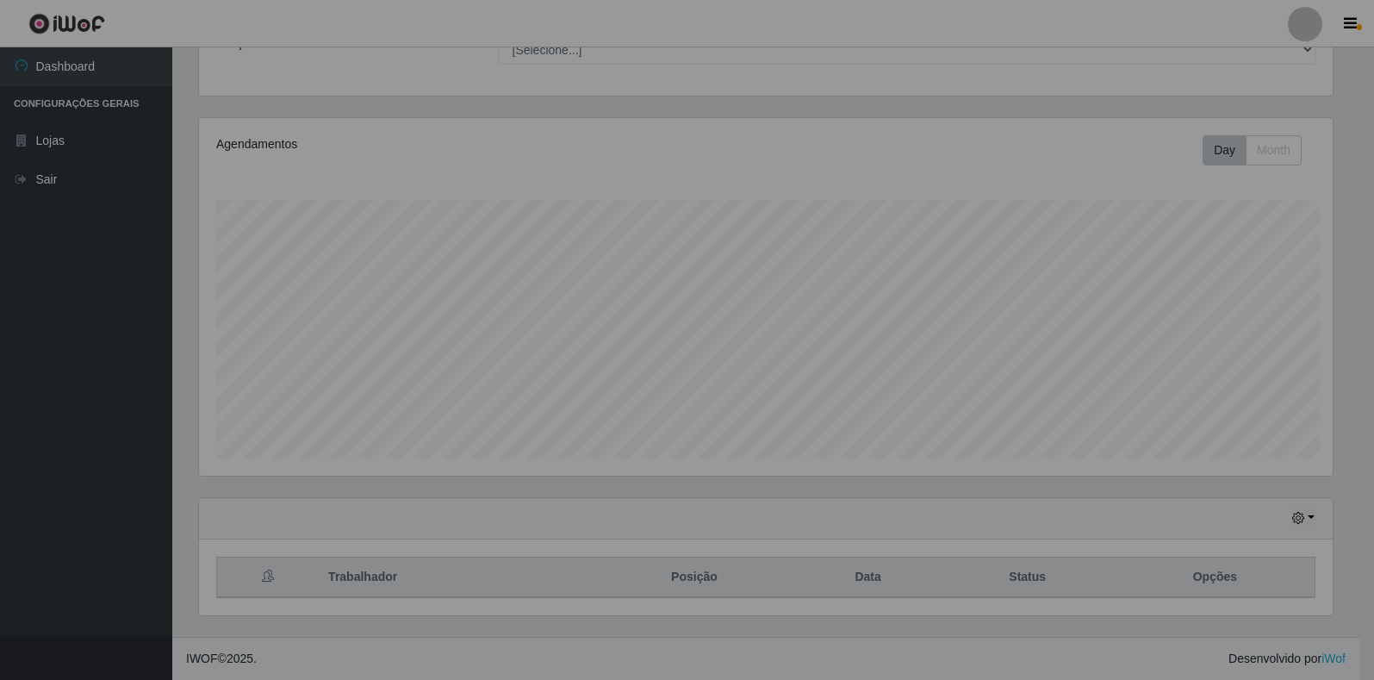
scroll to position [0, 0]
